Goal: Information Seeking & Learning: Check status

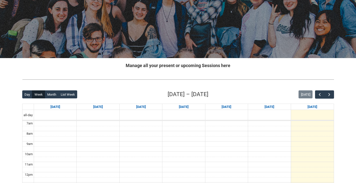
scroll to position [100, 0]
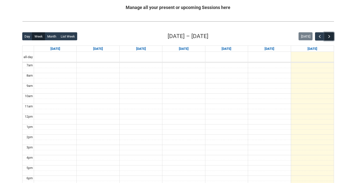
click at [330, 35] on span "button" at bounding box center [329, 36] width 5 height 5
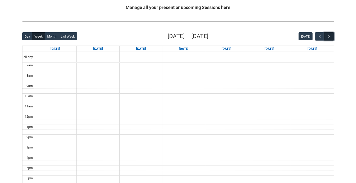
click at [330, 35] on span "button" at bounding box center [329, 36] width 5 height 5
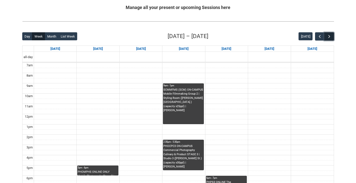
scroll to position [125, 0]
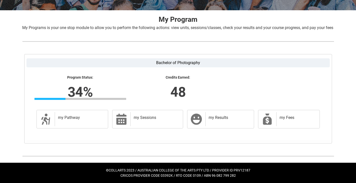
scroll to position [96, 0]
click at [225, 122] on div "my Results" at bounding box center [229, 119] width 46 height 14
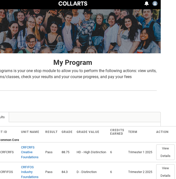
scroll to position [0, 15]
